Goal: Task Accomplishment & Management: Complete application form

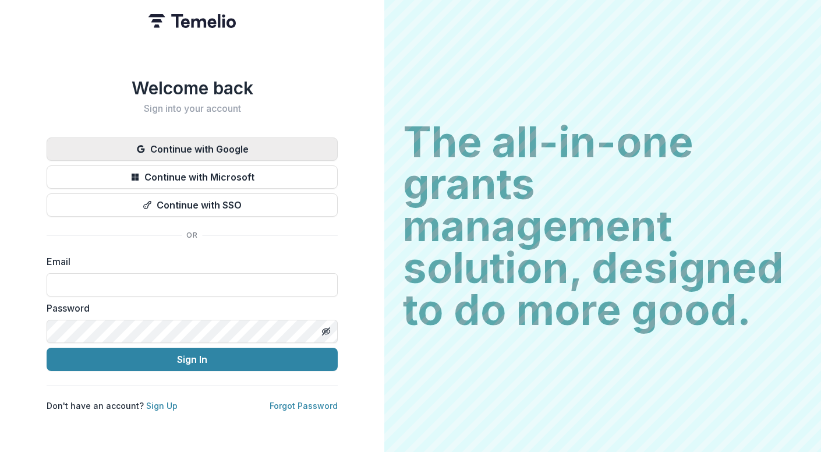
click at [254, 146] on button "Continue with Google" at bounding box center [192, 148] width 291 height 23
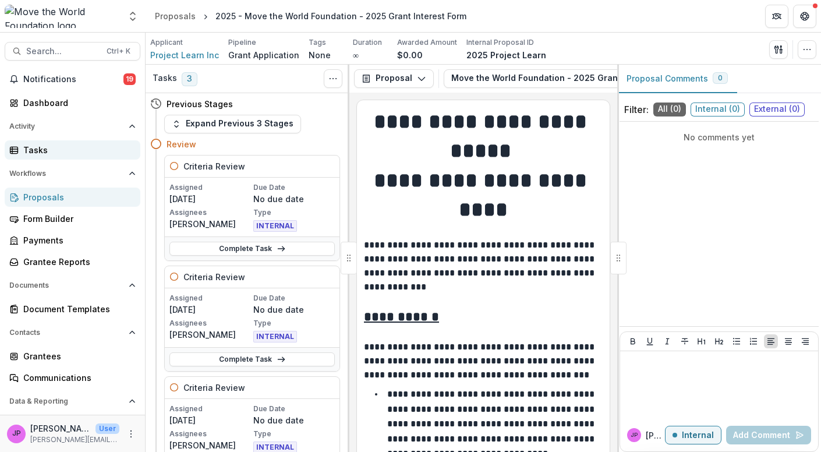
click at [56, 152] on div "Tasks" at bounding box center [77, 150] width 108 height 12
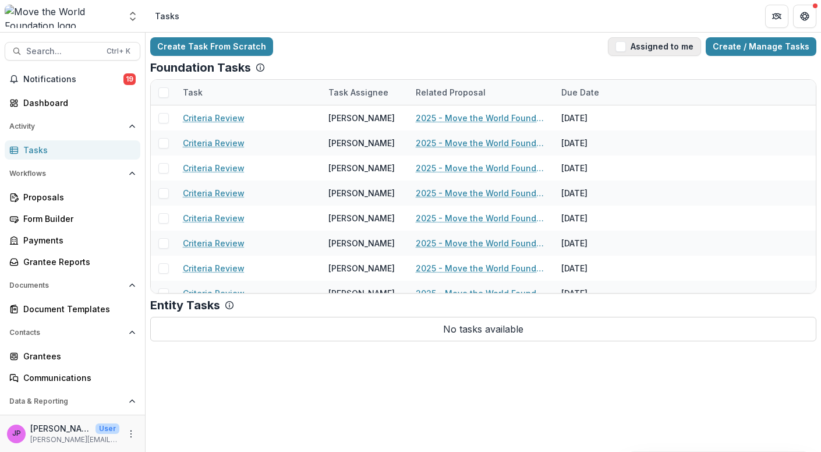
click at [626, 49] on span "button" at bounding box center [621, 46] width 10 height 10
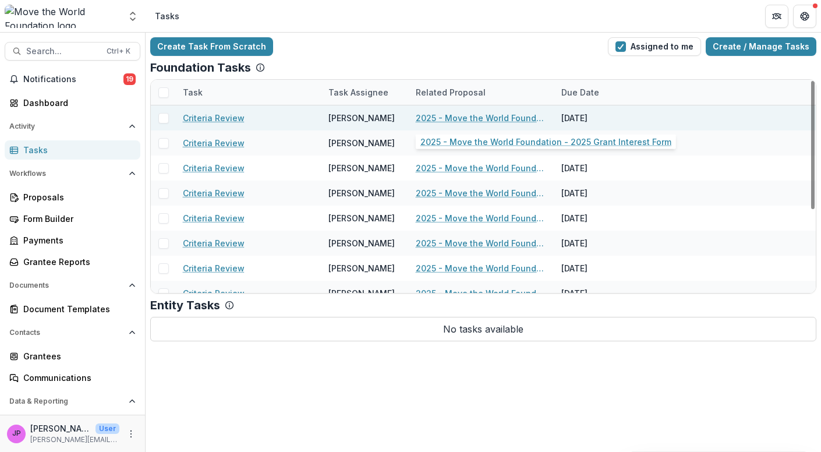
click at [449, 118] on link "2025 - Move the World Foundation - 2025 Grant Interest Form" at bounding box center [482, 118] width 132 height 12
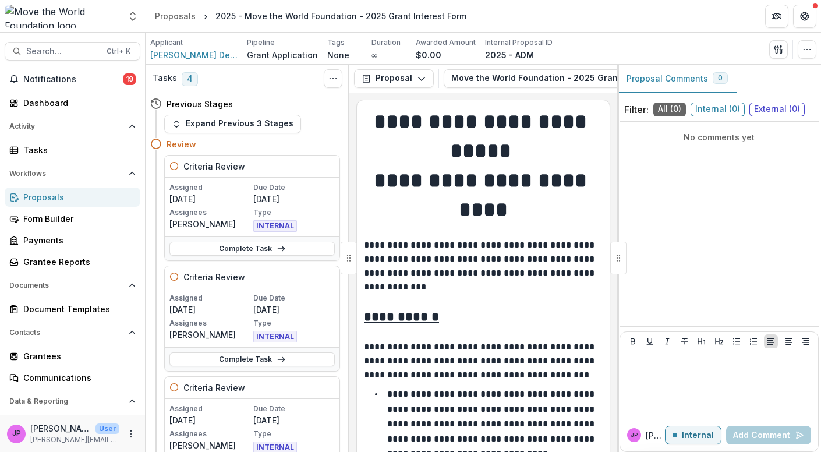
click at [207, 50] on span "[PERSON_NAME] Del Mar Foundation Inc" at bounding box center [193, 55] width 87 height 12
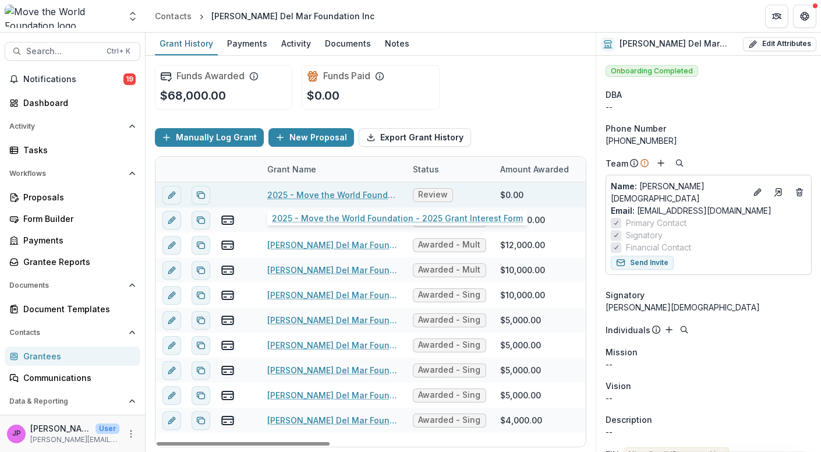
click at [313, 190] on link "2025 - Move the World Foundation - 2025 Grant Interest Form" at bounding box center [333, 195] width 132 height 12
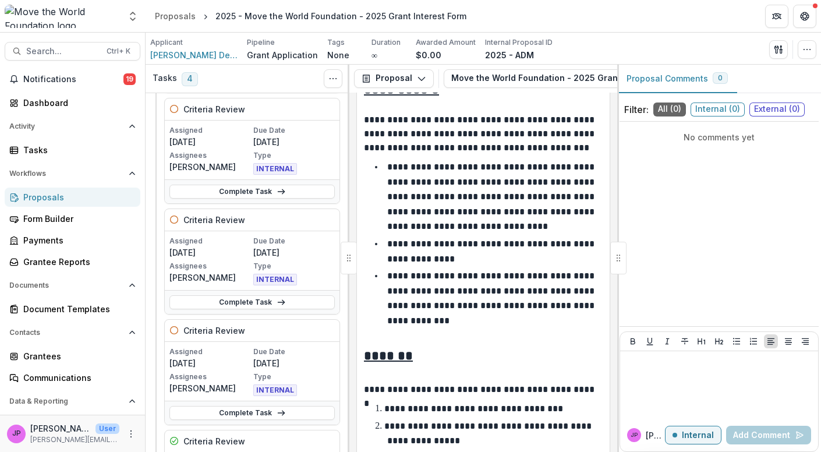
scroll to position [172, 0]
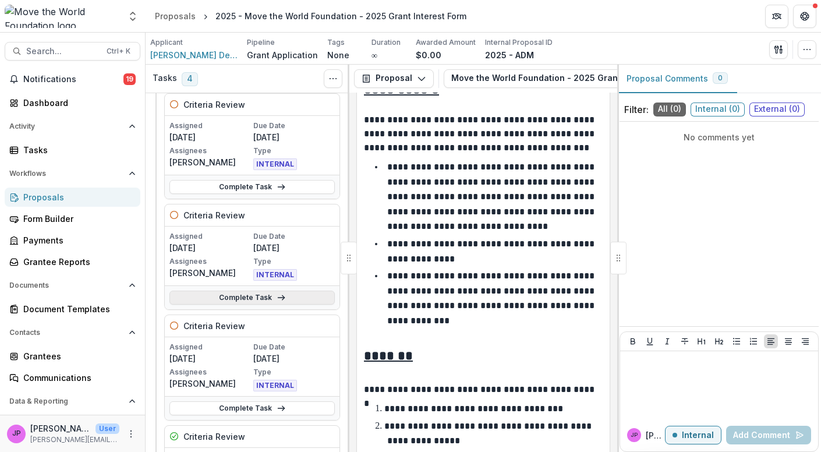
click at [260, 293] on link "Complete Task" at bounding box center [252, 298] width 165 height 14
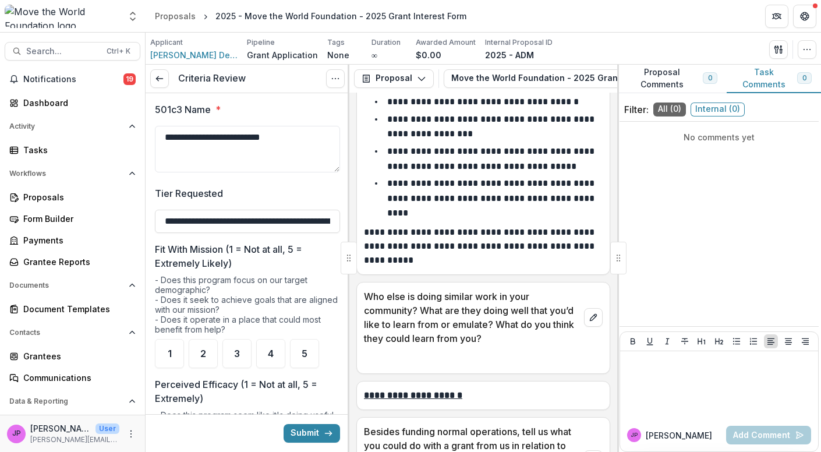
scroll to position [3647, 0]
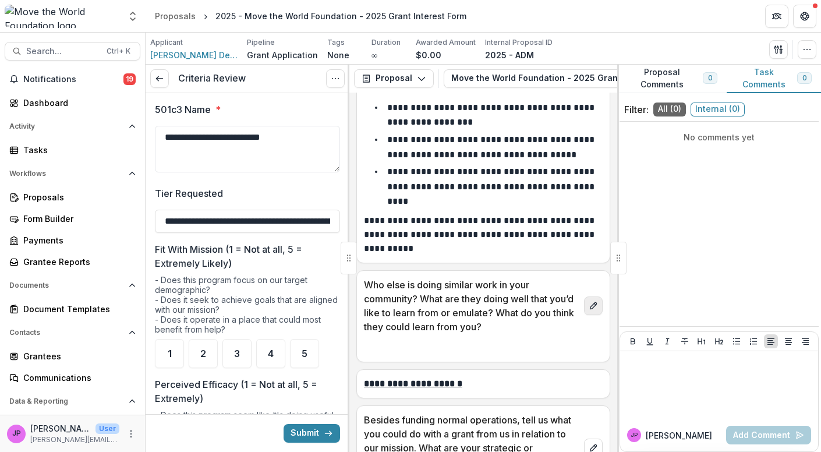
click at [590, 301] on icon "edit" at bounding box center [593, 305] width 9 height 9
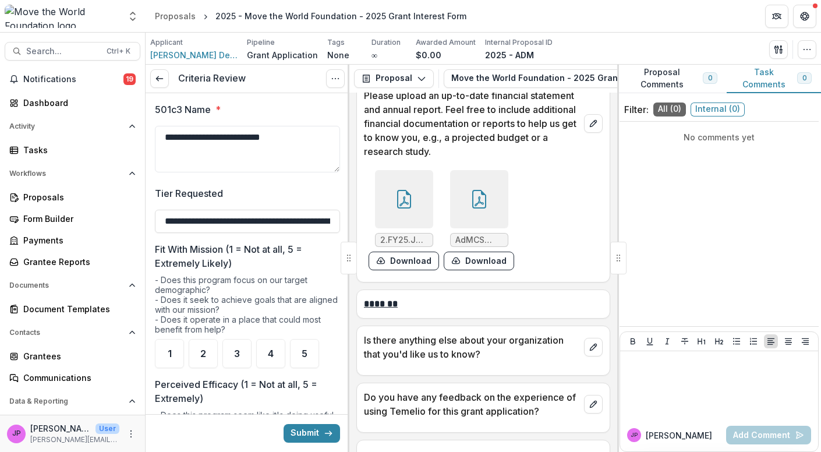
scroll to position [5866, 0]
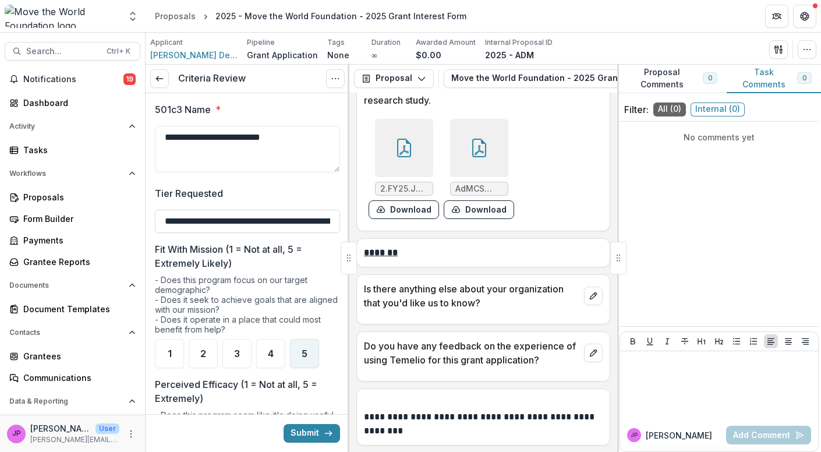
click at [305, 351] on span "5" at bounding box center [305, 353] width 6 height 9
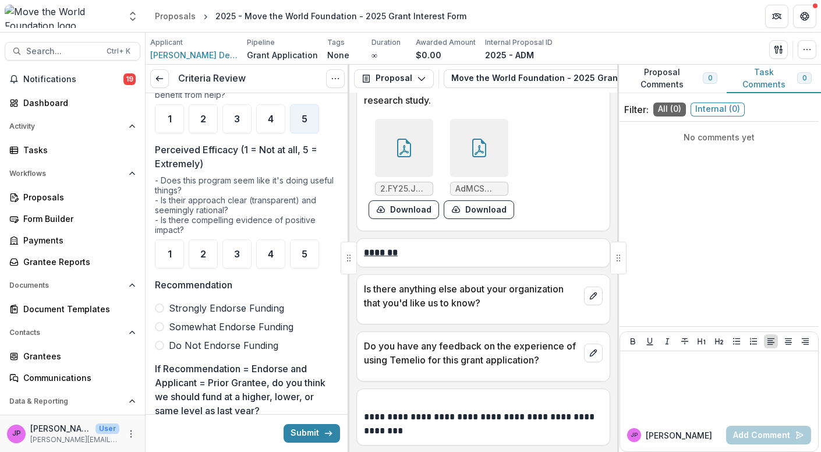
scroll to position [239, 0]
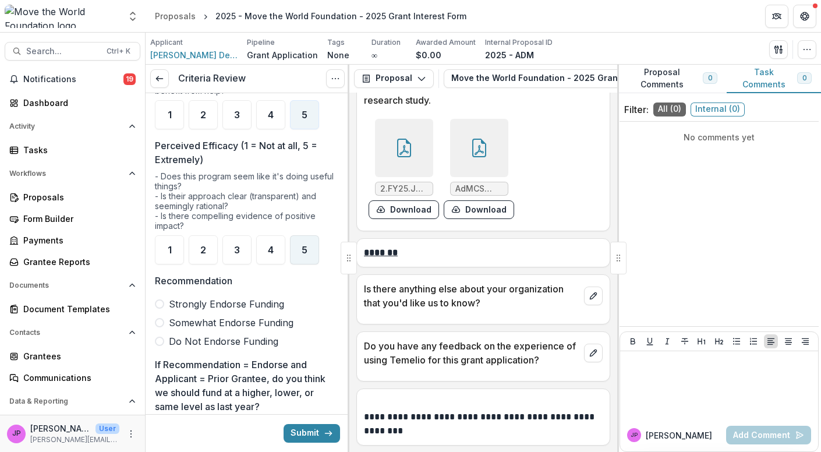
click at [309, 245] on div "5" at bounding box center [304, 249] width 29 height 29
click at [162, 301] on span at bounding box center [159, 303] width 9 height 9
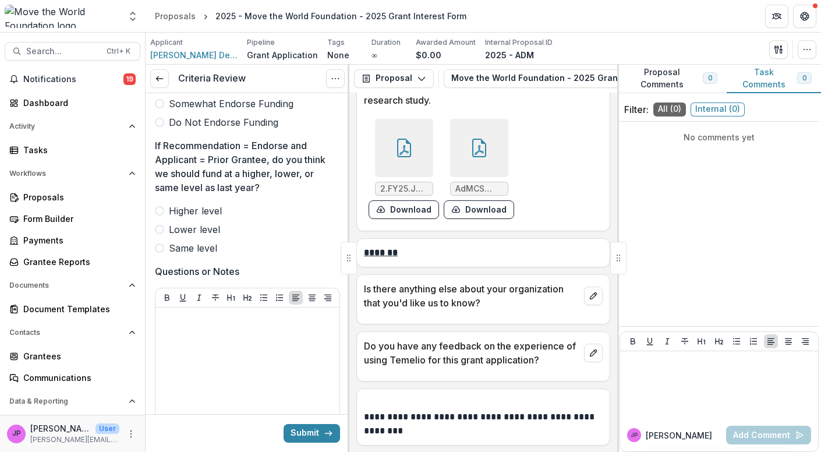
scroll to position [460, 0]
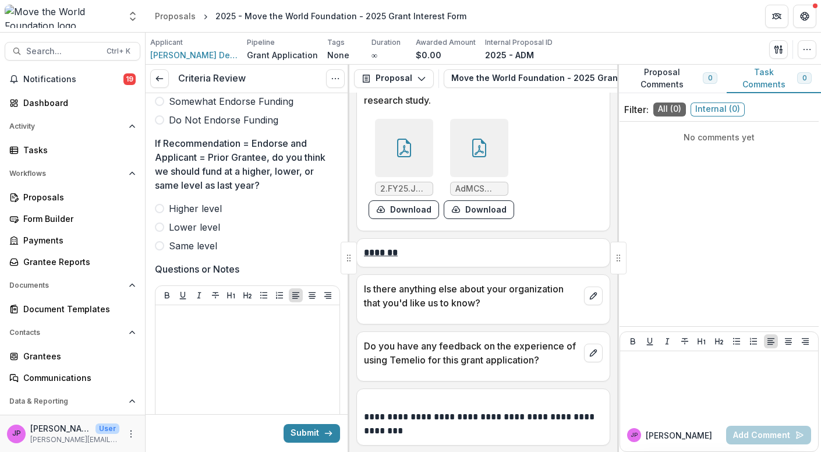
click at [165, 245] on label "Same level" at bounding box center [247, 246] width 185 height 14
click at [174, 313] on p at bounding box center [247, 316] width 175 height 13
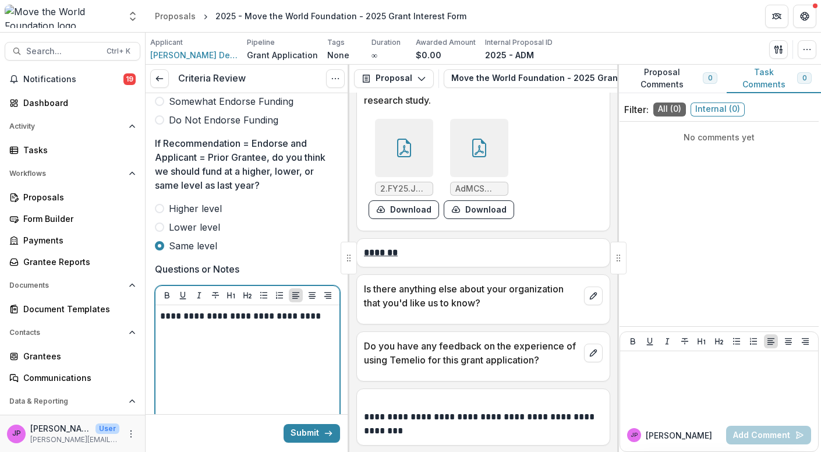
click at [217, 315] on p "**********" at bounding box center [246, 316] width 172 height 13
click at [322, 313] on p "**********" at bounding box center [246, 316] width 172 height 13
click at [322, 315] on p "**********" at bounding box center [246, 316] width 172 height 13
drag, startPoint x: 207, startPoint y: 339, endPoint x: 159, endPoint y: 341, distance: 48.4
click at [159, 341] on div "**********" at bounding box center [248, 397] width 184 height 184
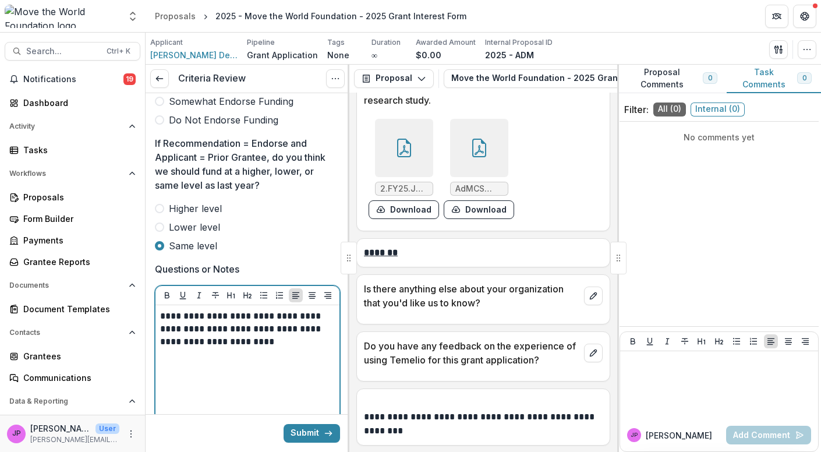
click at [292, 339] on p "**********" at bounding box center [246, 329] width 172 height 38
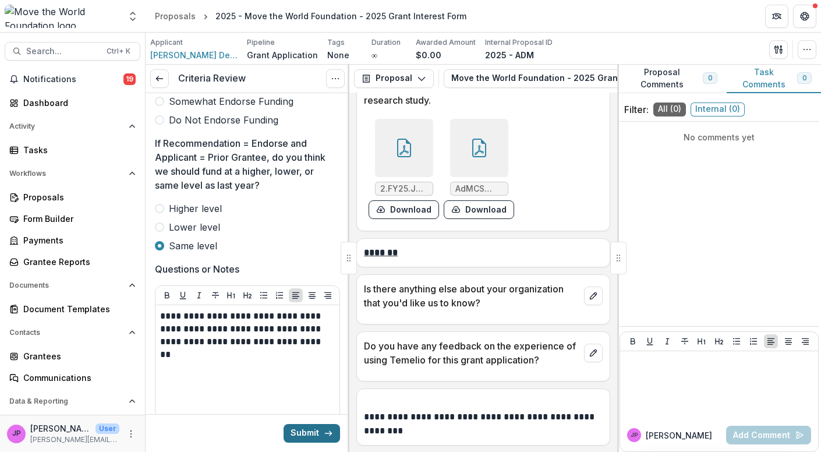
click at [294, 432] on button "Submit" at bounding box center [312, 433] width 57 height 19
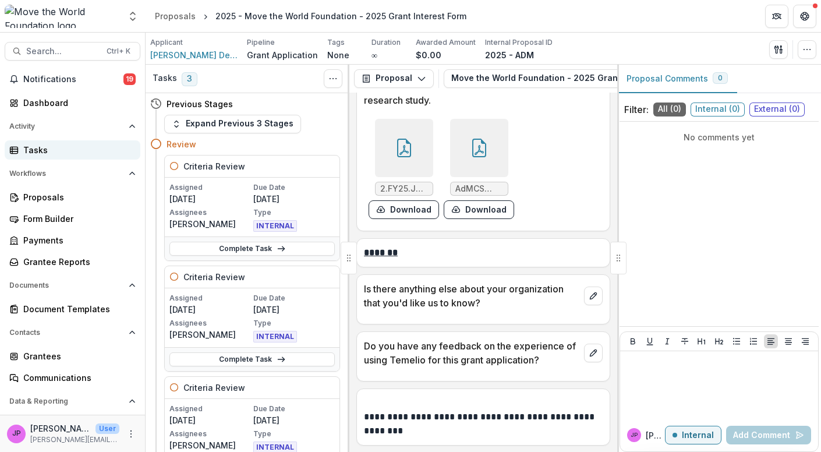
click at [57, 147] on div "Tasks" at bounding box center [77, 150] width 108 height 12
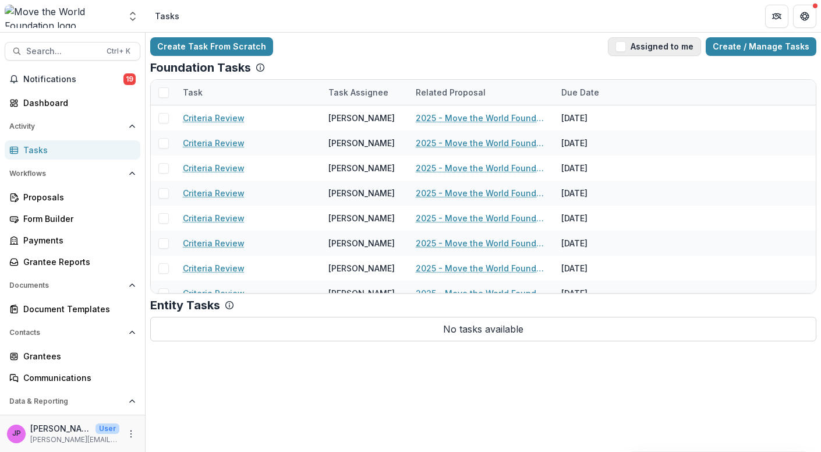
click at [626, 46] on span "button" at bounding box center [621, 46] width 10 height 10
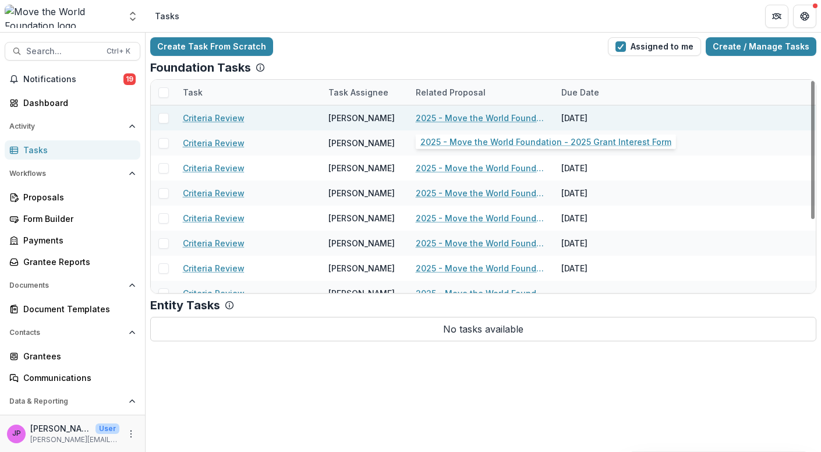
click at [492, 115] on link "2025 - Move the World Foundation - 2025 Grant Interest Form" at bounding box center [482, 118] width 132 height 12
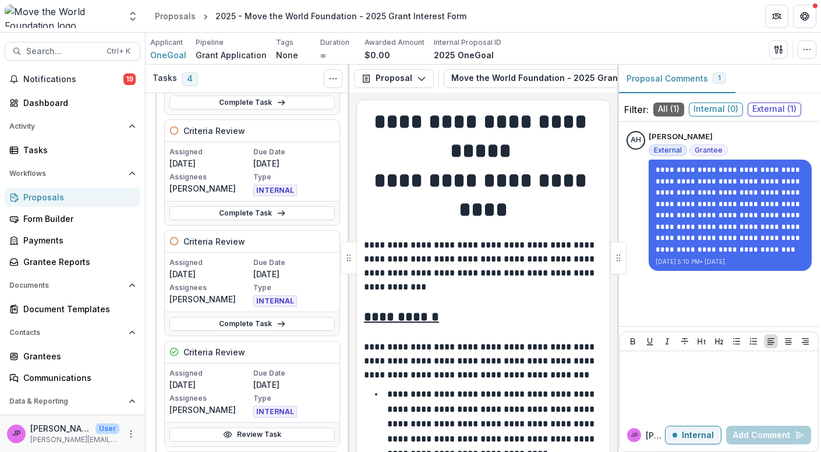
scroll to position [276, 0]
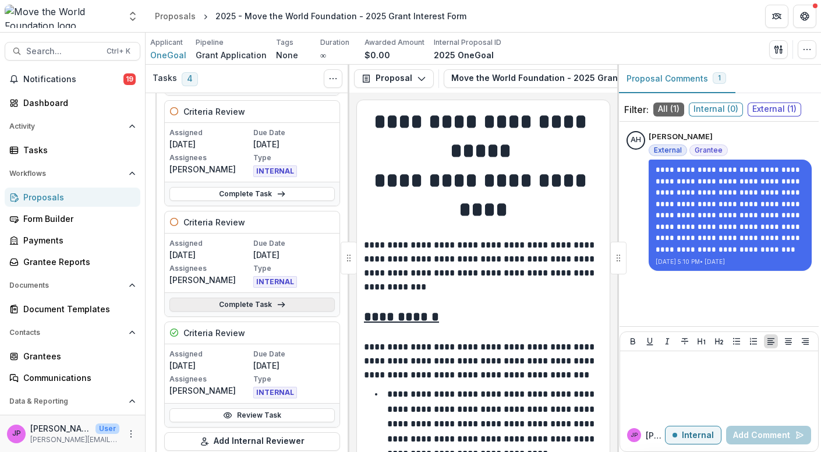
click at [267, 301] on link "Complete Task" at bounding box center [252, 305] width 165 height 14
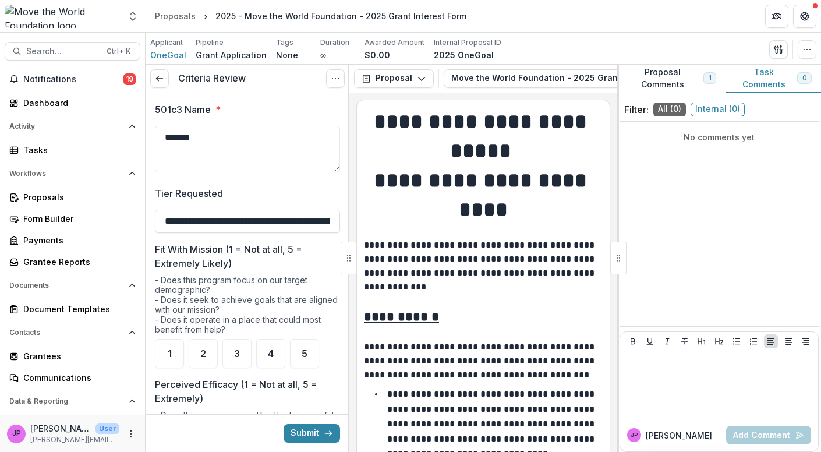
click at [164, 56] on span "OneGoal" at bounding box center [168, 55] width 36 height 12
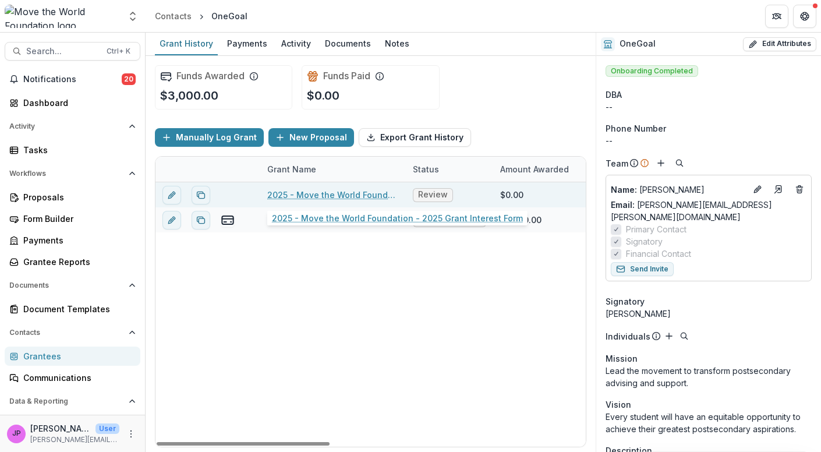
click at [316, 194] on link "2025 - Move the World Foundation - 2025 Grant Interest Form" at bounding box center [333, 195] width 132 height 12
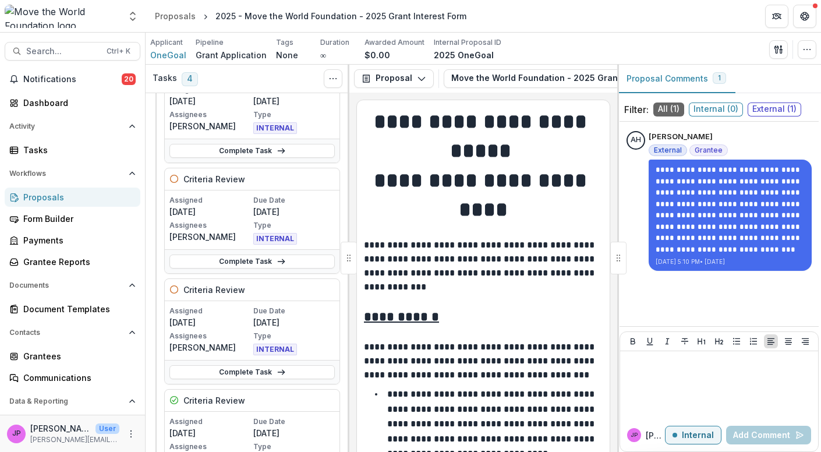
scroll to position [229, 0]
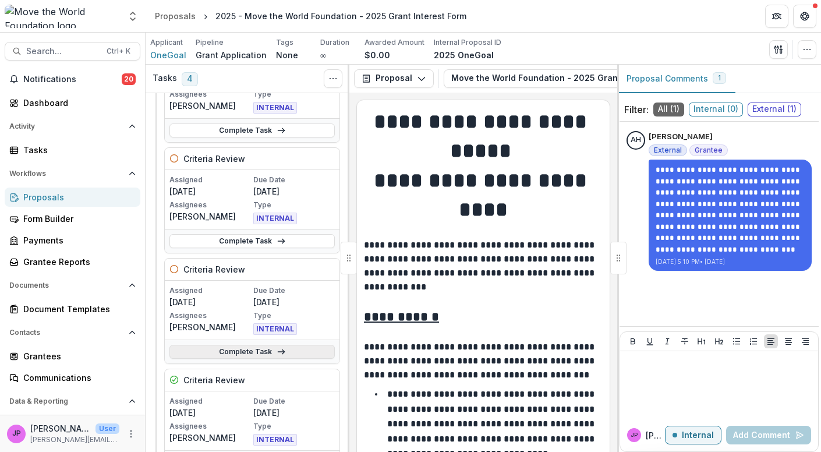
click at [303, 349] on link "Complete Task" at bounding box center [252, 352] width 165 height 14
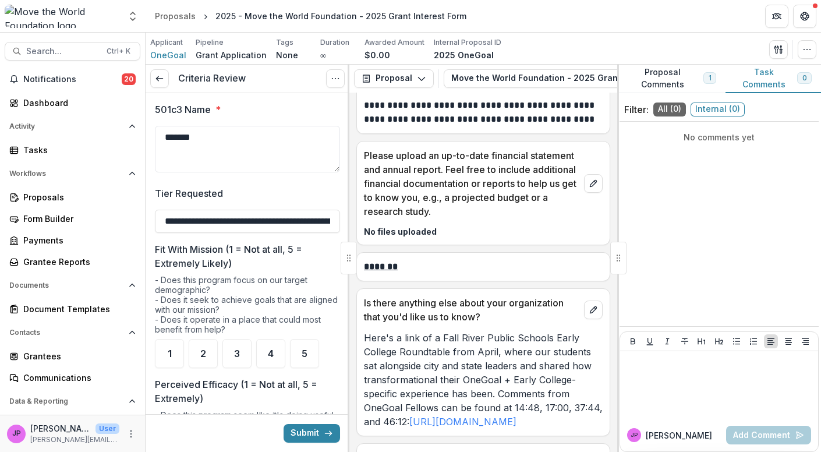
scroll to position [7497, 0]
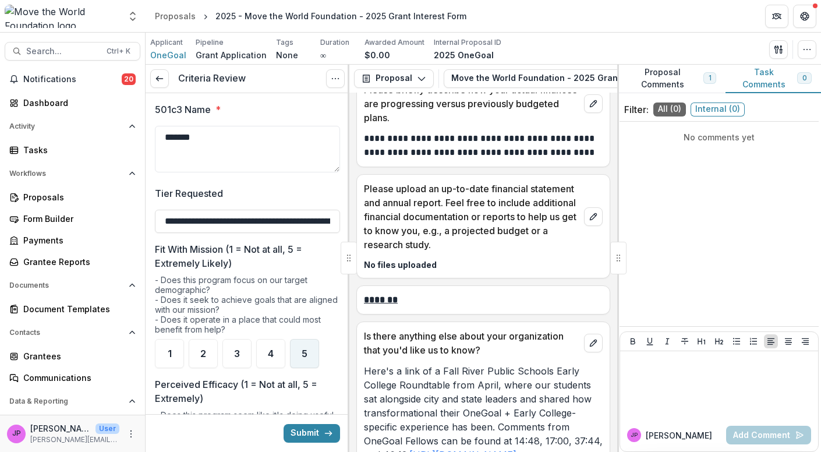
click at [301, 350] on div "5" at bounding box center [304, 353] width 29 height 29
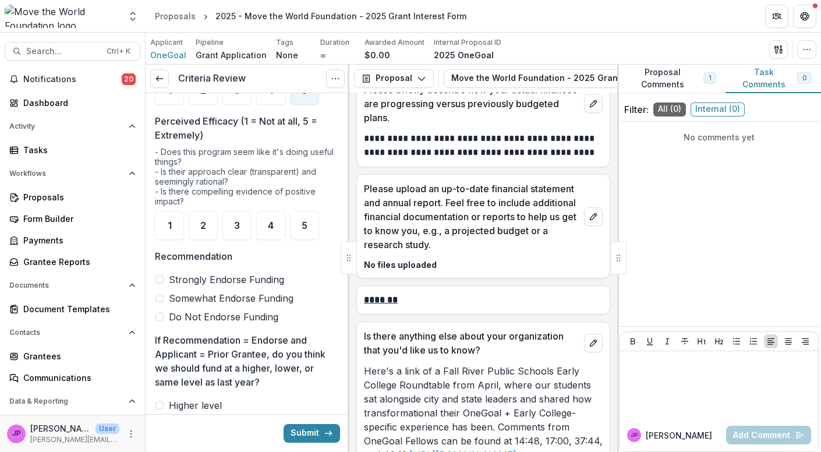
scroll to position [265, 0]
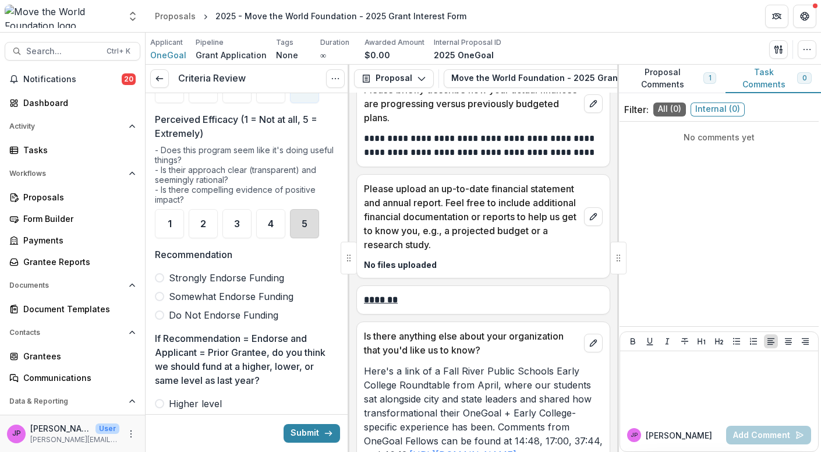
click at [300, 226] on div "5" at bounding box center [304, 223] width 29 height 29
click at [161, 277] on span at bounding box center [159, 277] width 9 height 9
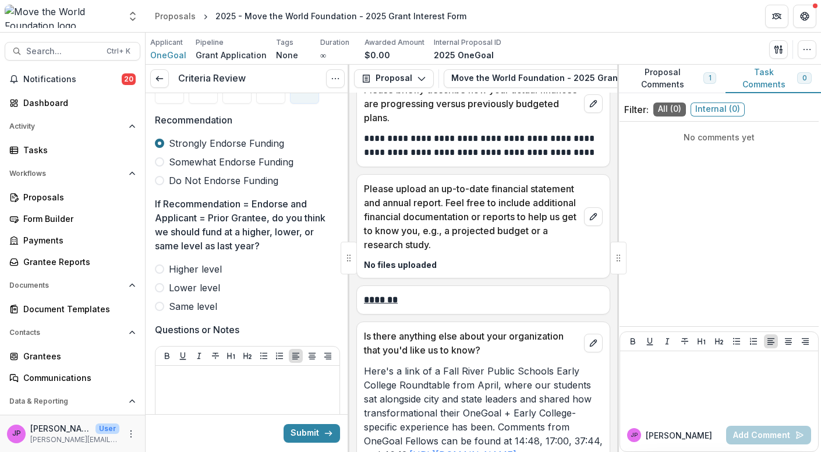
scroll to position [412, 0]
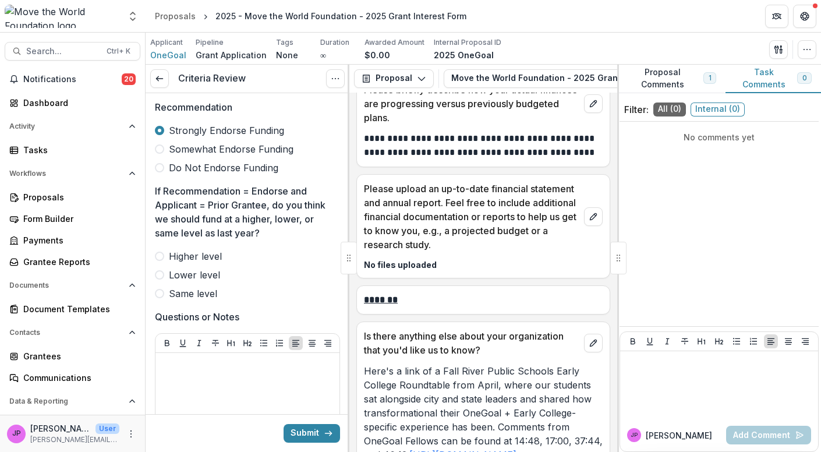
click at [161, 292] on span at bounding box center [159, 293] width 9 height 9
click at [165, 54] on span "OneGoal" at bounding box center [168, 55] width 36 height 12
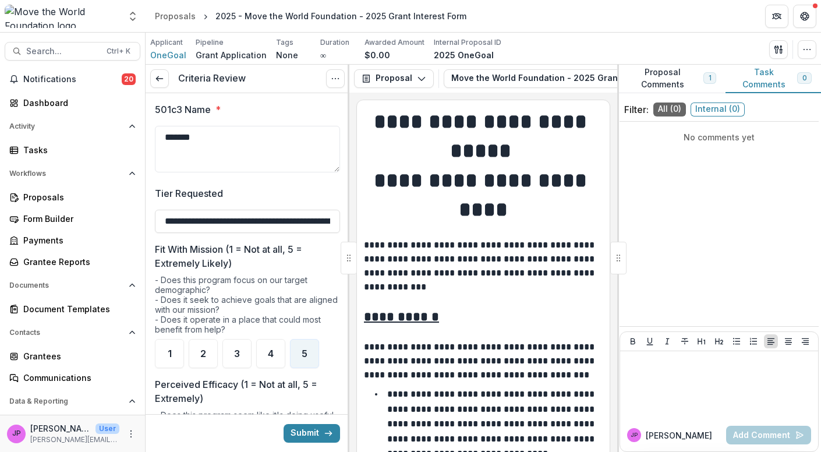
click at [233, 187] on label "Tier Requested" at bounding box center [244, 193] width 178 height 14
click at [233, 210] on input "**********" at bounding box center [247, 221] width 185 height 23
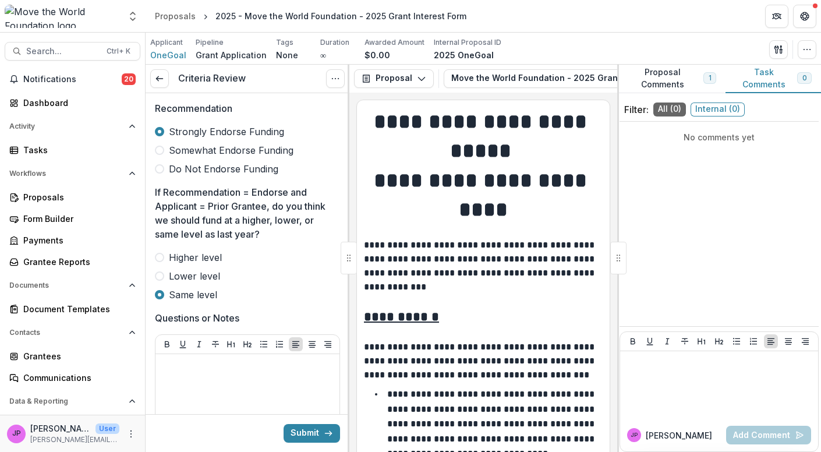
scroll to position [417, 0]
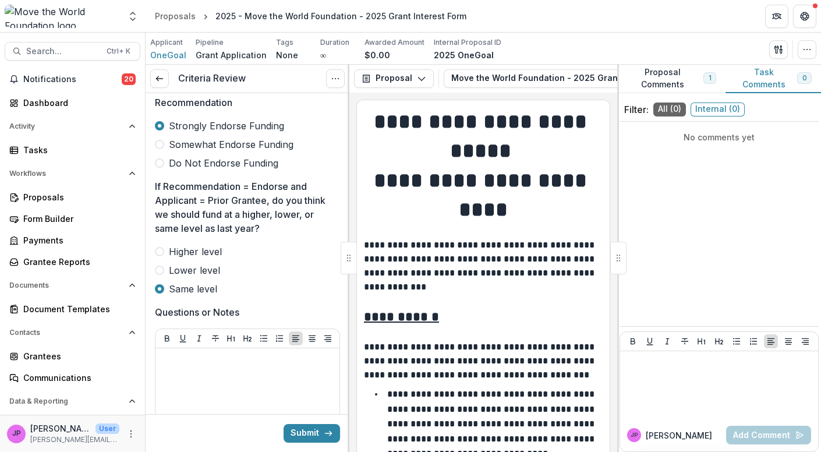
click at [161, 249] on span at bounding box center [159, 251] width 9 height 9
click at [171, 355] on p at bounding box center [247, 359] width 175 height 13
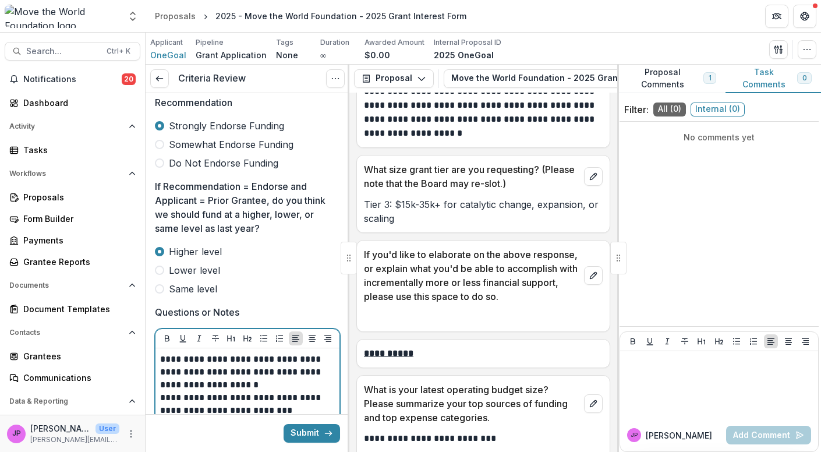
scroll to position [6985, 0]
click at [301, 433] on button "Submit" at bounding box center [312, 433] width 57 height 19
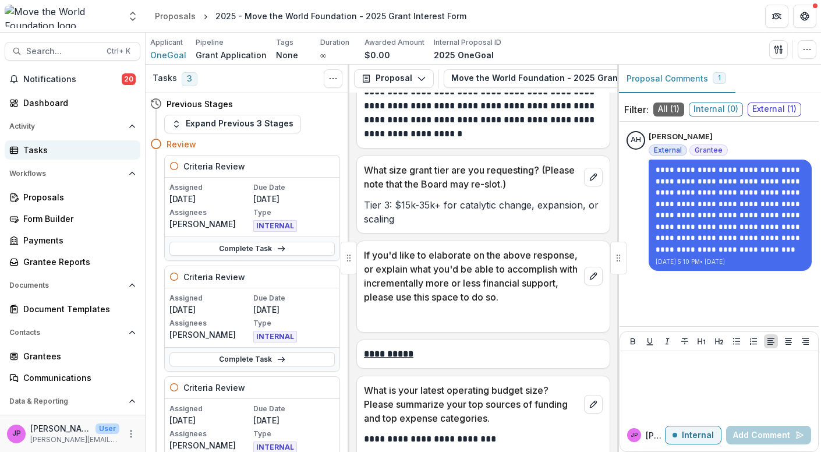
click at [48, 150] on div "Tasks" at bounding box center [77, 150] width 108 height 12
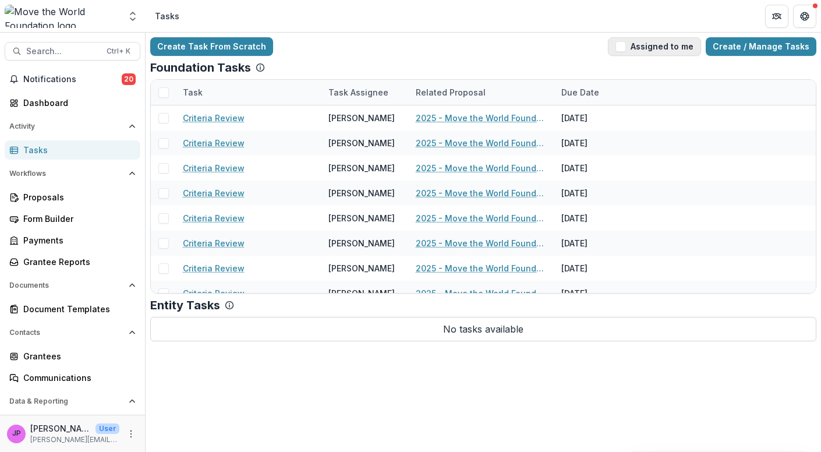
click at [626, 46] on span "button" at bounding box center [621, 46] width 10 height 10
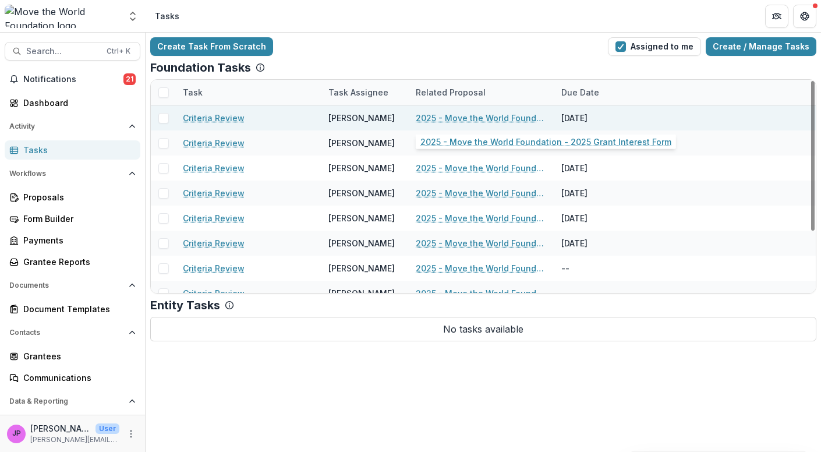
click at [522, 117] on link "2025 - Move the World Foundation - 2025 Grant Interest Form" at bounding box center [482, 118] width 132 height 12
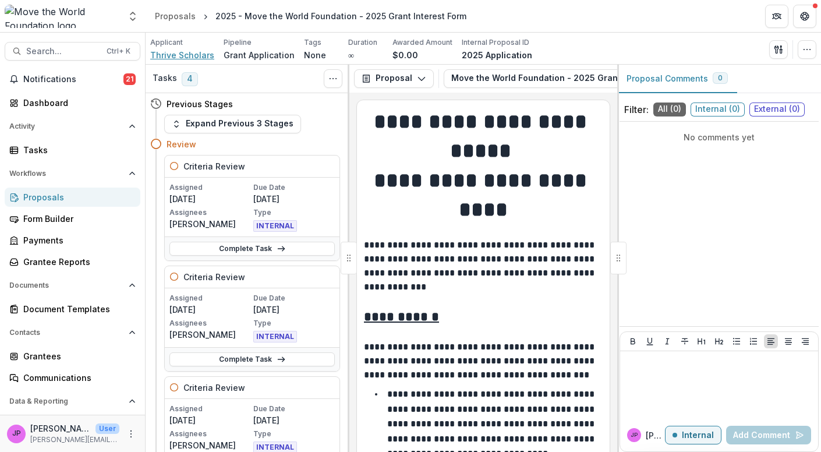
click at [195, 53] on span "Thrive Scholars" at bounding box center [182, 55] width 64 height 12
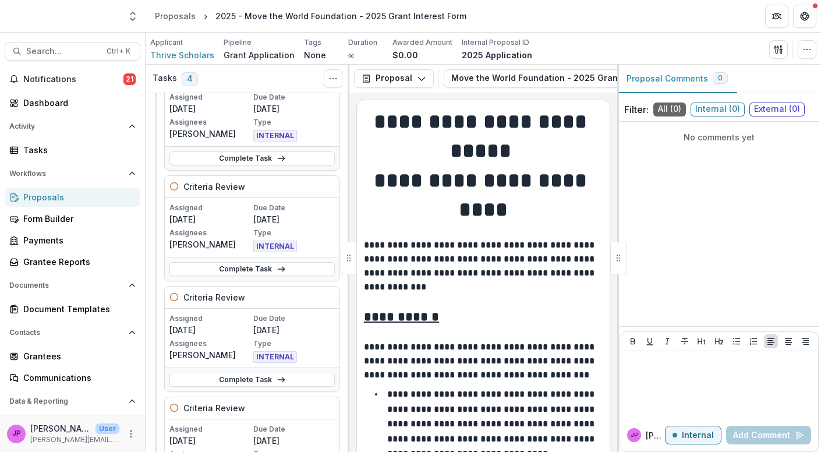
scroll to position [118, 0]
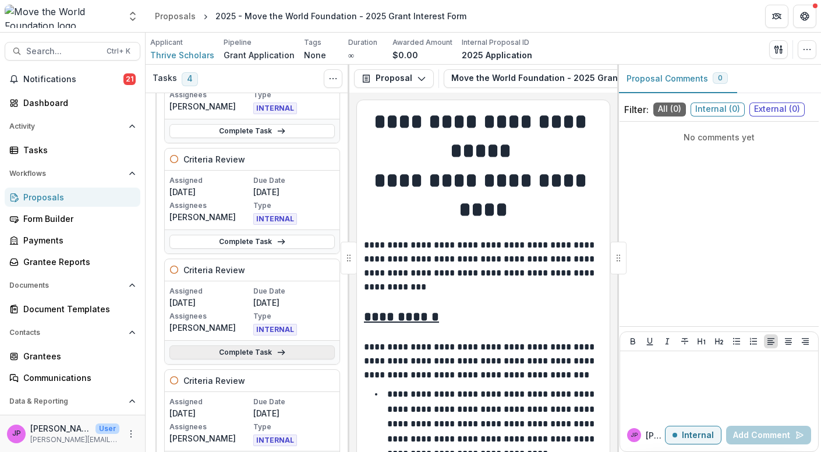
click at [238, 348] on link "Complete Task" at bounding box center [252, 352] width 165 height 14
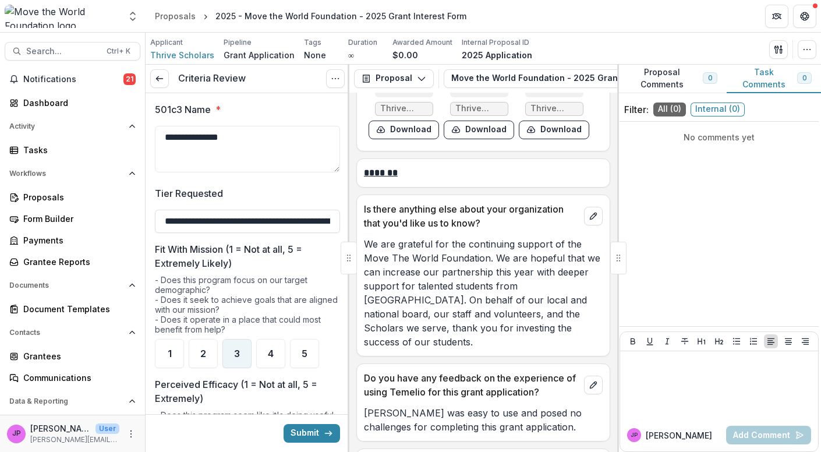
scroll to position [12288, 0]
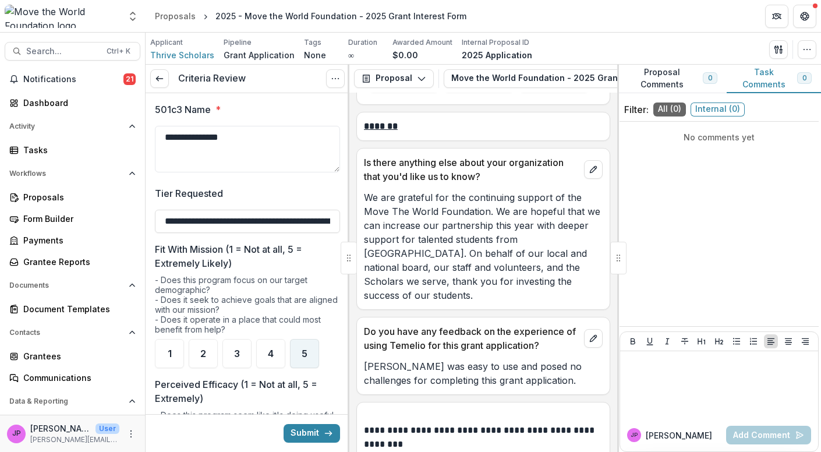
click at [303, 357] on span "5" at bounding box center [305, 353] width 6 height 9
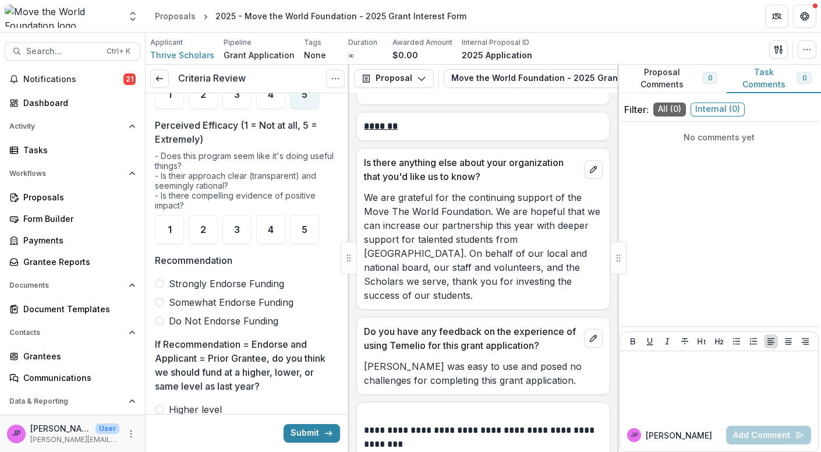
scroll to position [276, 0]
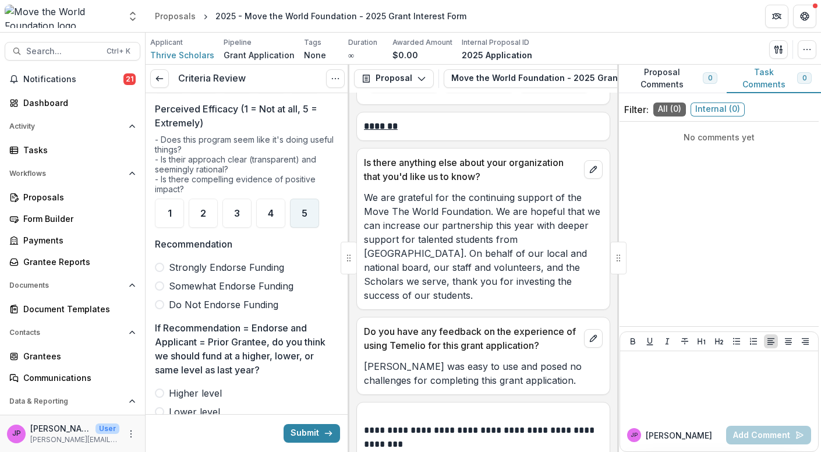
click at [307, 214] on span "5" at bounding box center [305, 213] width 6 height 9
click at [159, 264] on span at bounding box center [159, 267] width 9 height 9
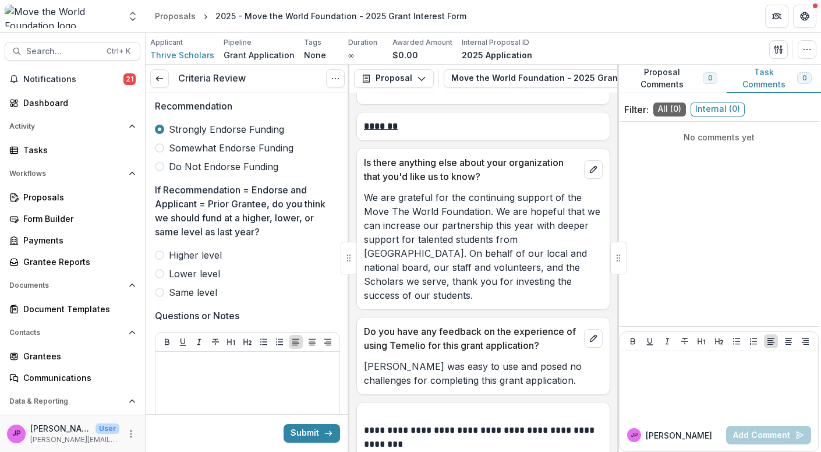
scroll to position [414, 0]
click at [160, 293] on span at bounding box center [159, 291] width 9 height 9
click at [299, 432] on button "Submit" at bounding box center [312, 433] width 57 height 19
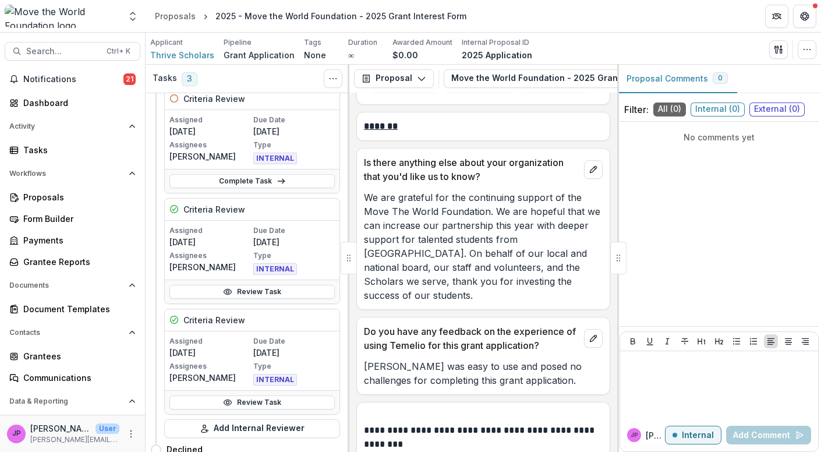
scroll to position [292, 0]
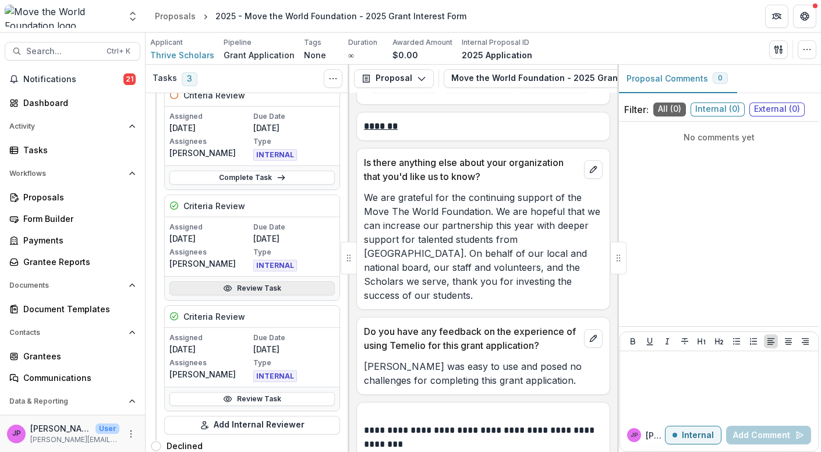
click at [242, 284] on link "Review Task" at bounding box center [252, 288] width 165 height 14
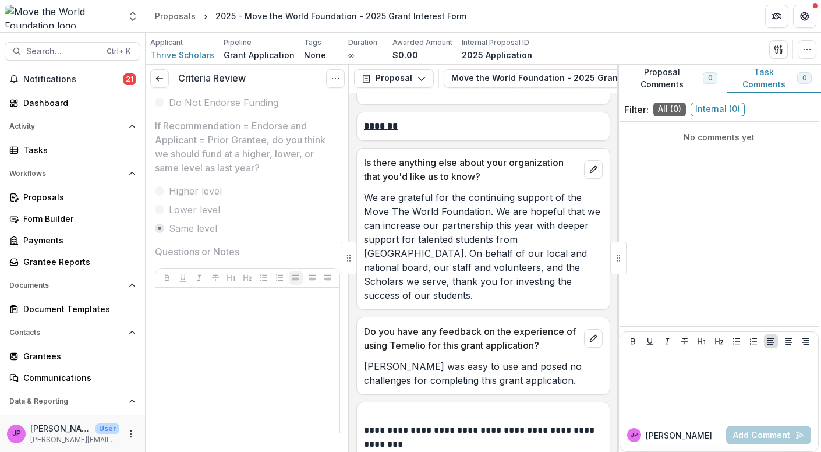
scroll to position [556, 0]
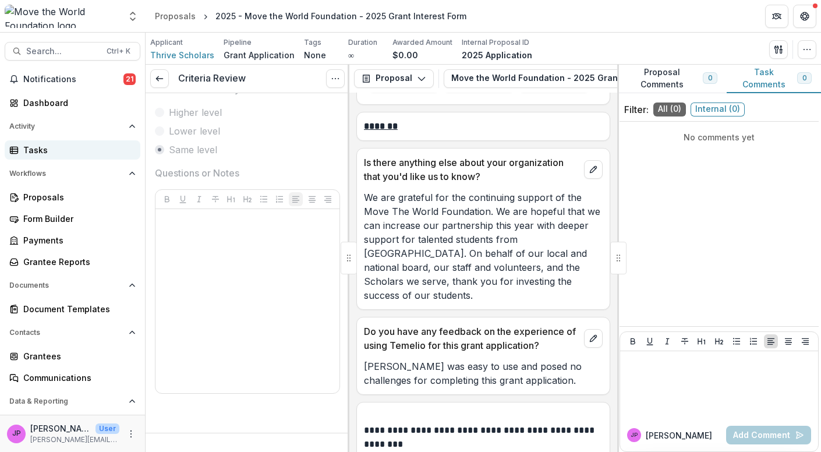
click at [45, 152] on div "Tasks" at bounding box center [77, 150] width 108 height 12
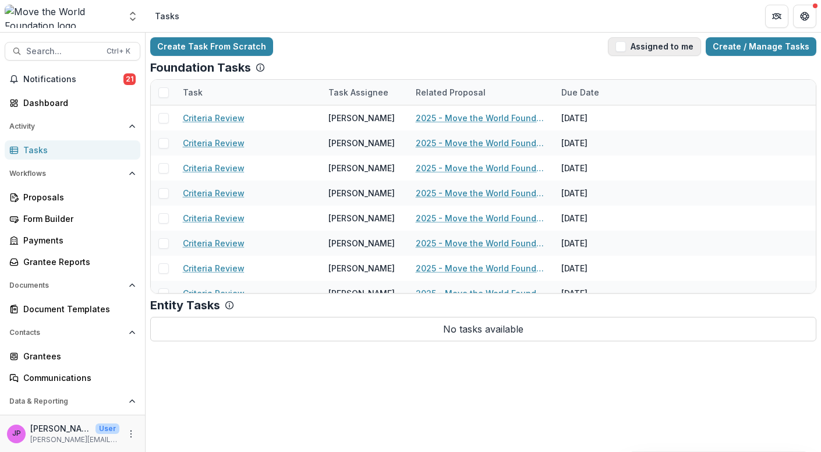
click at [626, 46] on span "button" at bounding box center [621, 46] width 10 height 10
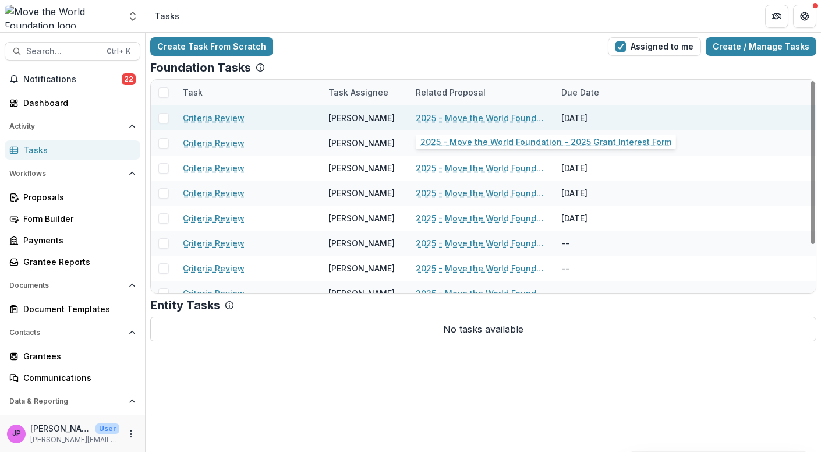
click at [487, 115] on link "2025 - Move the World Foundation - 2025 Grant Interest Form" at bounding box center [482, 118] width 132 height 12
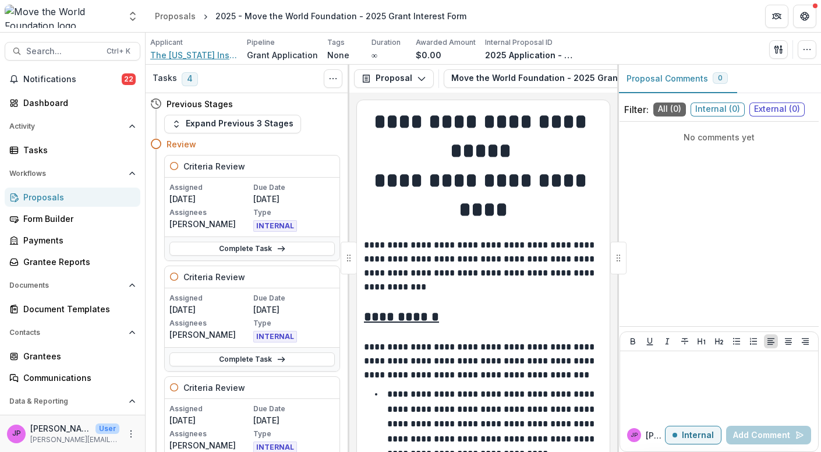
click at [202, 52] on span "The [US_STATE] Institute for a New Commonwealth, Inc." at bounding box center [193, 55] width 87 height 12
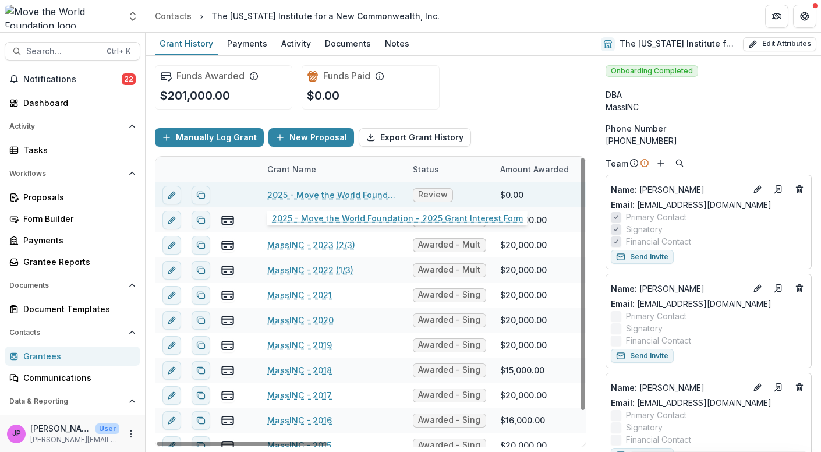
click at [308, 191] on link "2025 - Move the World Foundation - 2025 Grant Interest Form" at bounding box center [333, 195] width 132 height 12
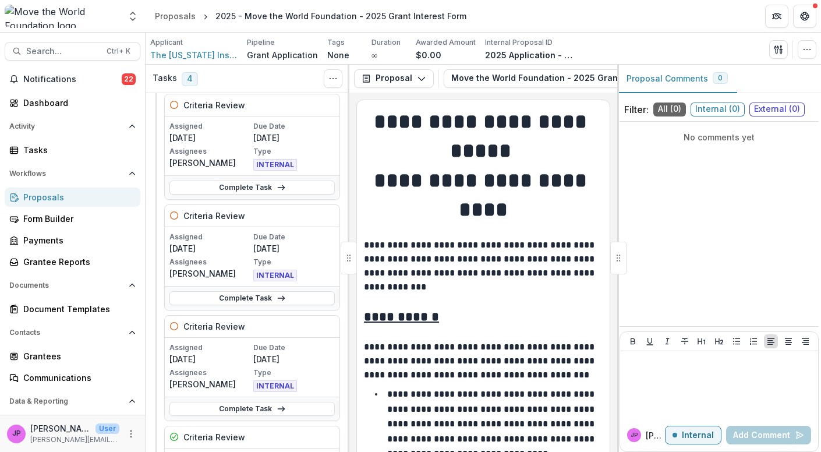
scroll to position [178, 0]
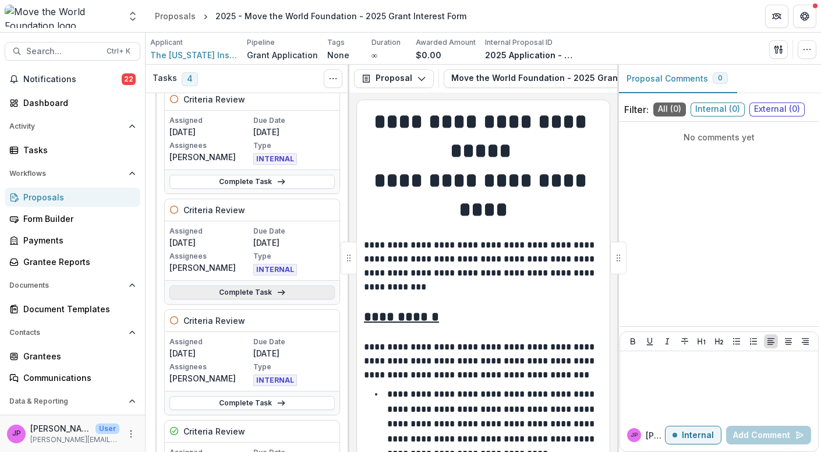
click at [260, 287] on link "Complete Task" at bounding box center [252, 292] width 165 height 14
